Goal: Task Accomplishment & Management: Manage account settings

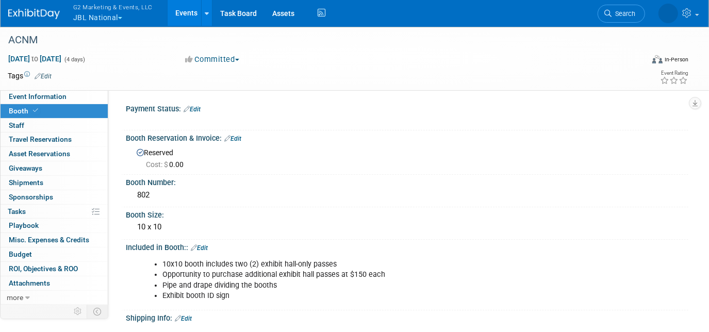
click at [111, 21] on button "G2 Marketing & Events, LLC JBL National" at bounding box center [118, 13] width 93 height 27
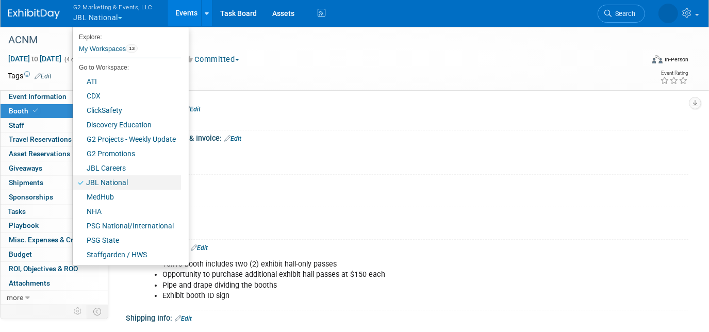
click at [137, 178] on link "JBL National" at bounding box center [127, 182] width 108 height 14
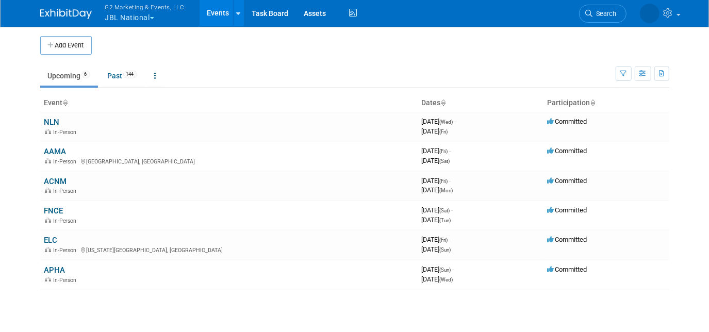
click at [132, 9] on span "G2 Marketing & Events, LLC" at bounding box center [144, 7] width 79 height 11
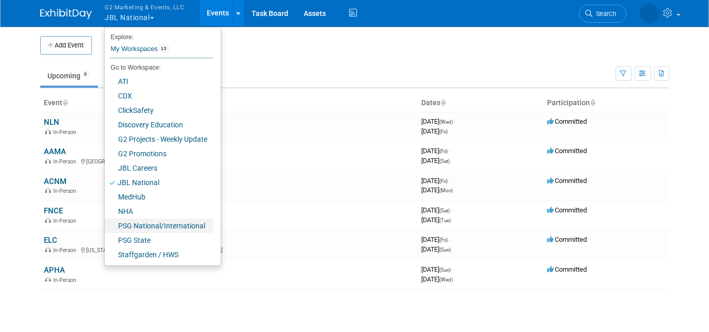
click at [163, 228] on link "PSG National/International" at bounding box center [159, 226] width 108 height 14
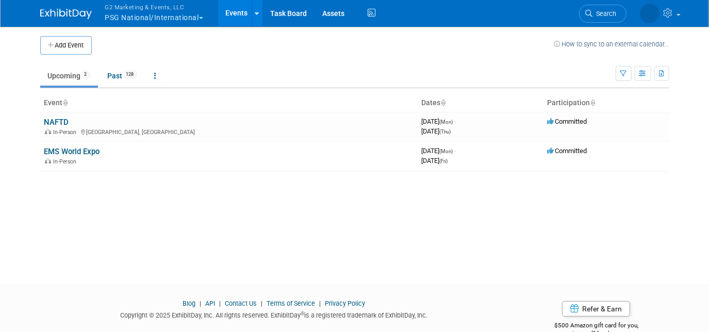
click at [81, 148] on link "EMS World Expo" at bounding box center [72, 151] width 56 height 9
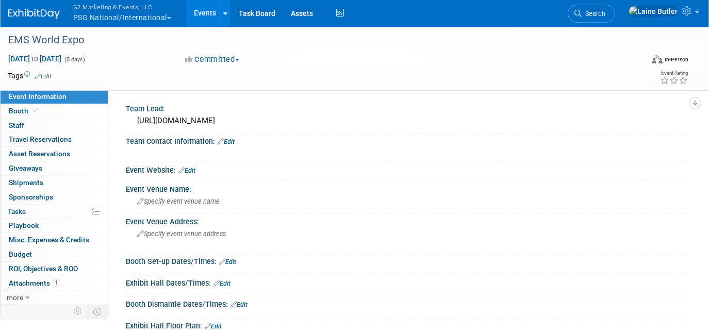
click at [46, 110] on link "Booth" at bounding box center [54, 111] width 107 height 14
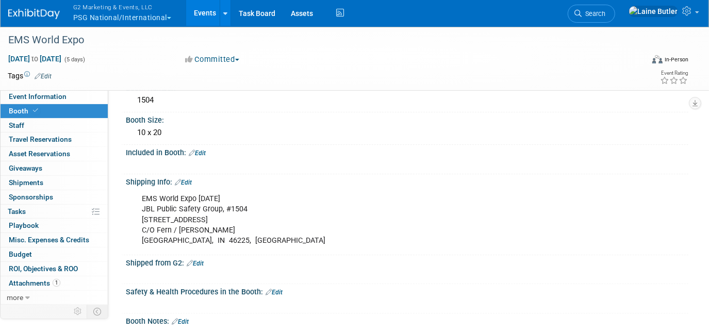
scroll to position [167, 0]
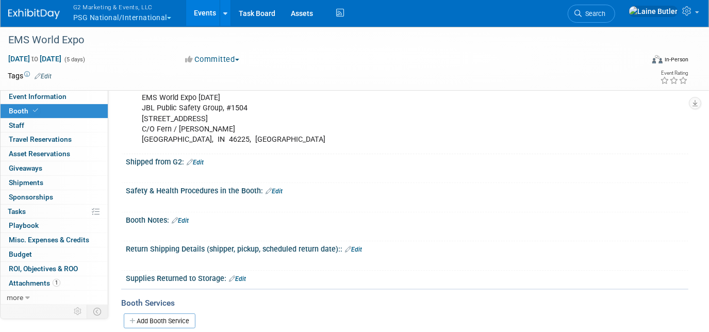
click at [194, 217] on div "Booth Notes: Edit" at bounding box center [407, 218] width 562 height 13
click at [188, 217] on link "Edit" at bounding box center [180, 220] width 17 height 7
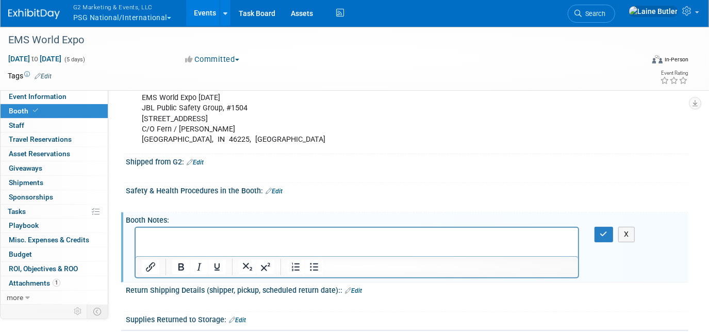
scroll to position [0, 0]
click at [607, 227] on button "button" at bounding box center [603, 234] width 19 height 15
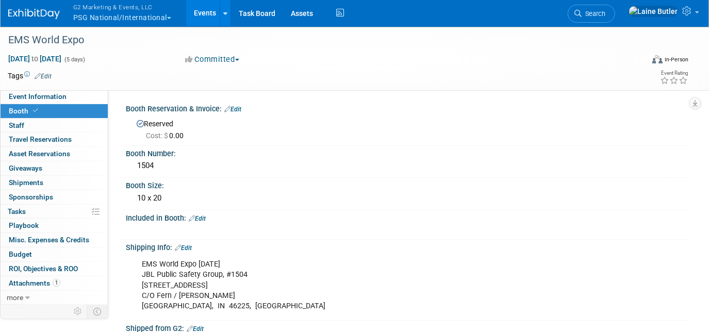
click at [25, 97] on span "Event Information" at bounding box center [38, 96] width 58 height 8
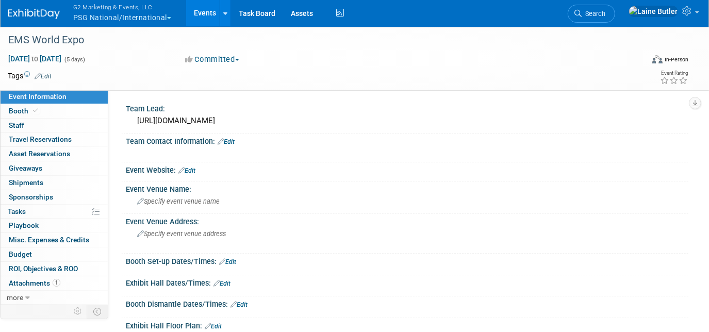
click at [217, 189] on div "Event Venue Name:" at bounding box center [407, 187] width 562 height 13
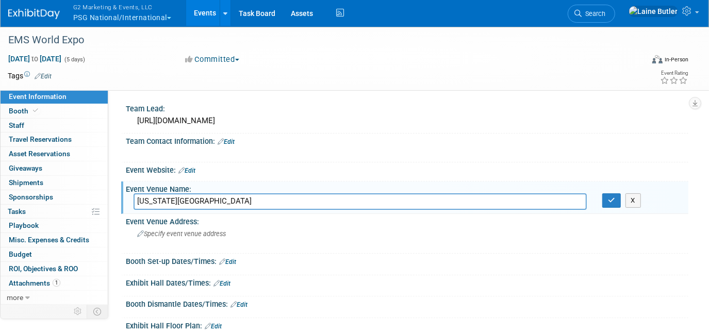
drag, startPoint x: 162, startPoint y: 198, endPoint x: 124, endPoint y: 198, distance: 37.6
click at [124, 198] on div "Event Venue Name: Indiana Convention Center X" at bounding box center [404, 197] width 567 height 32
type input "Indiana Convention Center"
click at [180, 234] on span "Specify event venue address" at bounding box center [181, 234] width 89 height 8
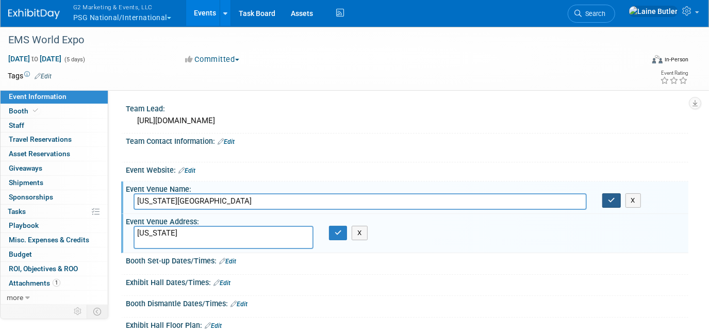
click at [611, 197] on icon "button" at bounding box center [611, 200] width 7 height 7
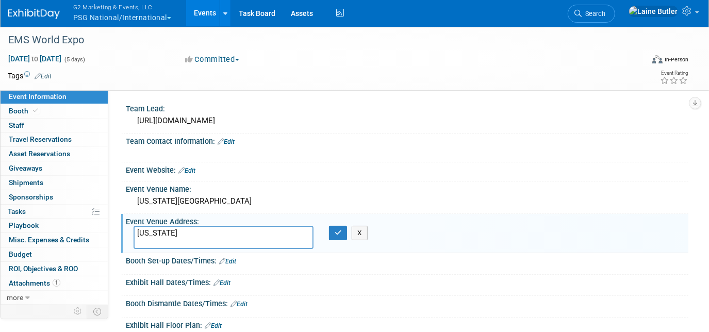
click at [162, 232] on textarea "Indiana" at bounding box center [224, 237] width 180 height 23
type textarea "Indianapolis, IN"
click at [335, 229] on icon "button" at bounding box center [338, 232] width 7 height 7
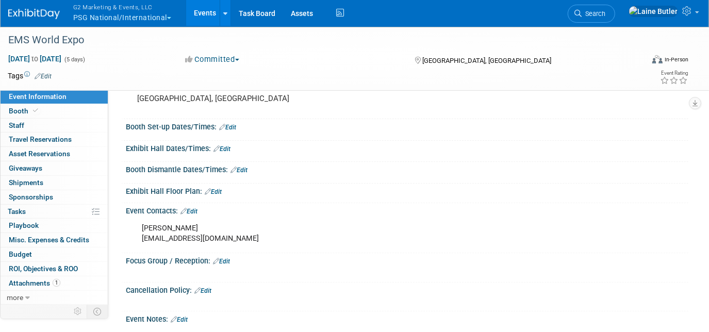
scroll to position [134, 0]
click at [93, 112] on link "Booth" at bounding box center [54, 111] width 107 height 14
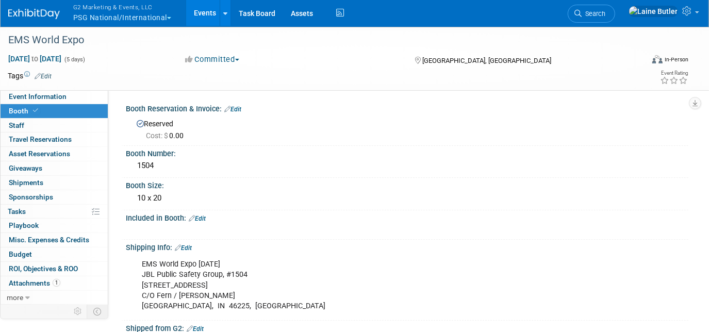
click at [111, 19] on button "G2 Marketing & Events, LLC PSG National/International" at bounding box center [128, 13] width 112 height 27
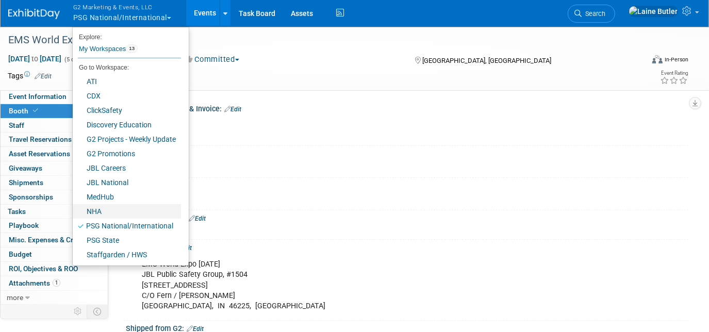
click at [96, 214] on link "NHA" at bounding box center [127, 211] width 108 height 14
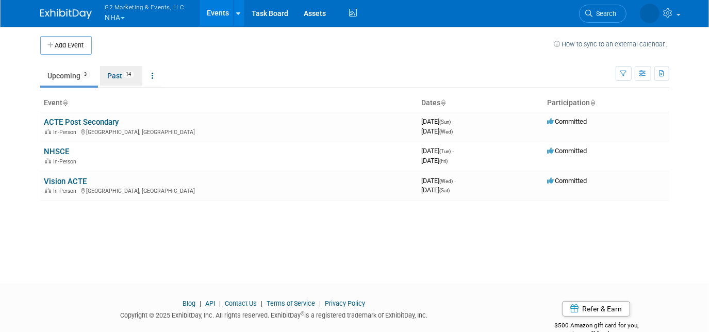
click at [125, 75] on link "Past 14" at bounding box center [121, 76] width 42 height 20
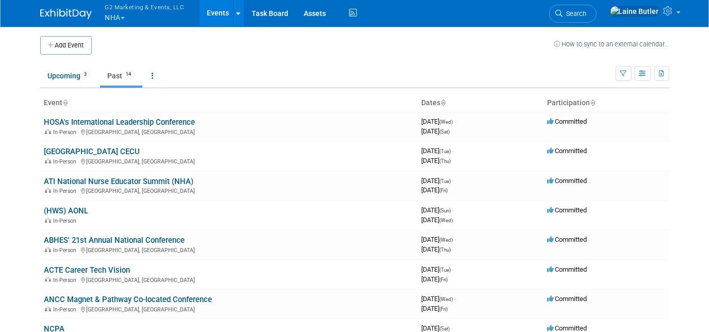
click at [112, 121] on link "HOSA's International Leadership Conference" at bounding box center [119, 122] width 151 height 9
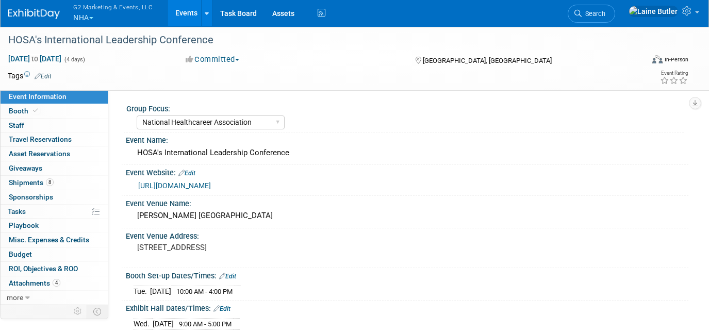
select select "National Healthcareer Association"
select select "Show Rented App"
click at [48, 110] on link "Booth" at bounding box center [54, 111] width 107 height 14
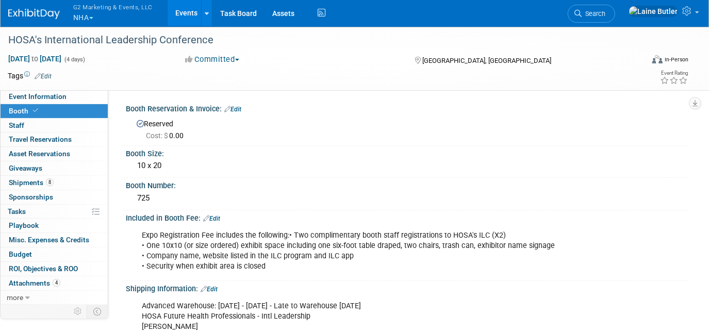
click at [27, 23] on div "G2 Marketing & Events, LLC NHA Explore: My Workspaces 13 Go to Workspace: ATI C…" at bounding box center [348, 13] width 680 height 27
click at [29, 10] on img at bounding box center [34, 14] width 52 height 10
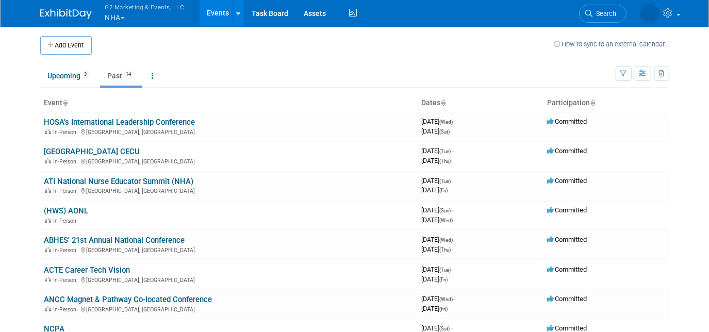
click at [82, 178] on link "ATI National Nurse Educator Summit (NHA)" at bounding box center [119, 181] width 150 height 9
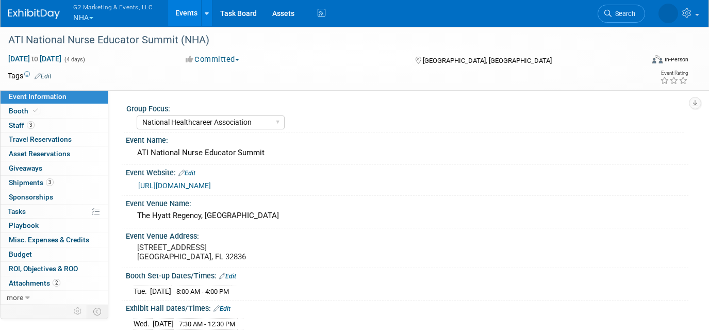
select select "National Healthcareer Association"
select select "Show Rented App"
click at [49, 111] on link "Booth" at bounding box center [54, 111] width 107 height 14
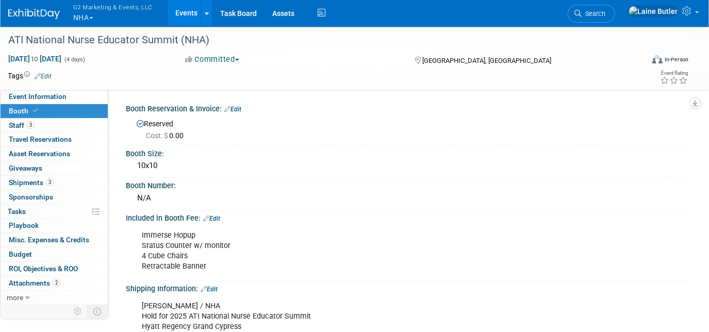
click at [24, 12] on img at bounding box center [34, 14] width 52 height 10
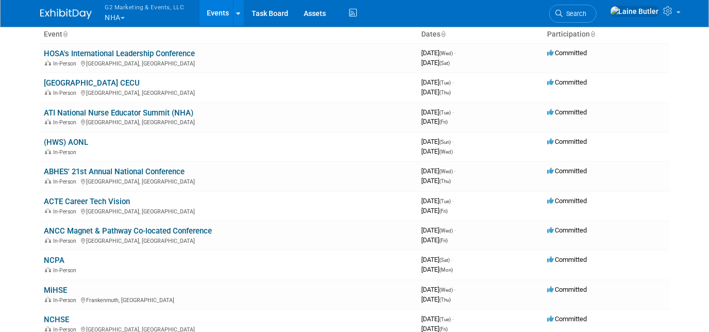
scroll to position [72, 0]
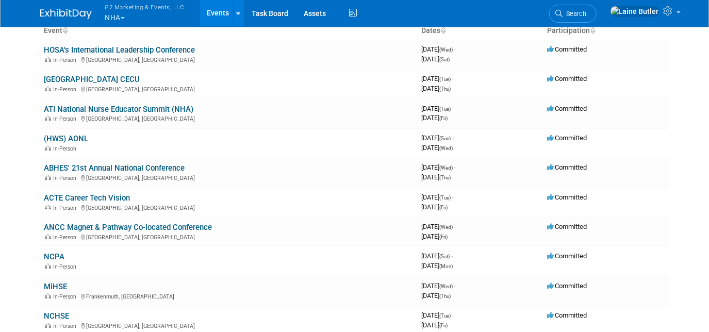
click at [124, 159] on td "ABHES' 21st Annual National Conference In-Person [GEOGRAPHIC_DATA], [GEOGRAPHIC…" at bounding box center [228, 172] width 377 height 29
click at [125, 166] on link "ABHES' 21st Annual National Conference" at bounding box center [114, 167] width 141 height 9
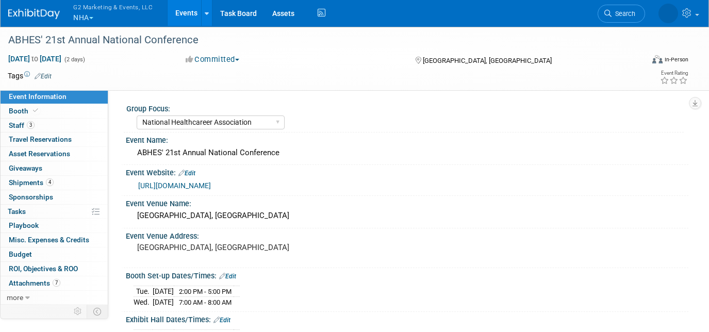
select select "National Healthcareer Association"
select select "In-house Created Form w/ Link"
click at [58, 106] on link "Booth" at bounding box center [54, 111] width 107 height 14
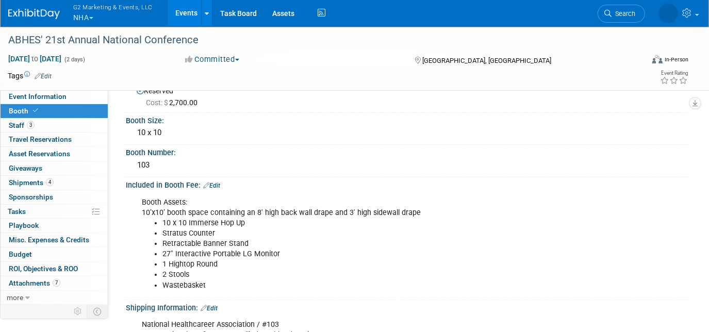
scroll to position [34, 0]
